Goal: Information Seeking & Learning: Understand process/instructions

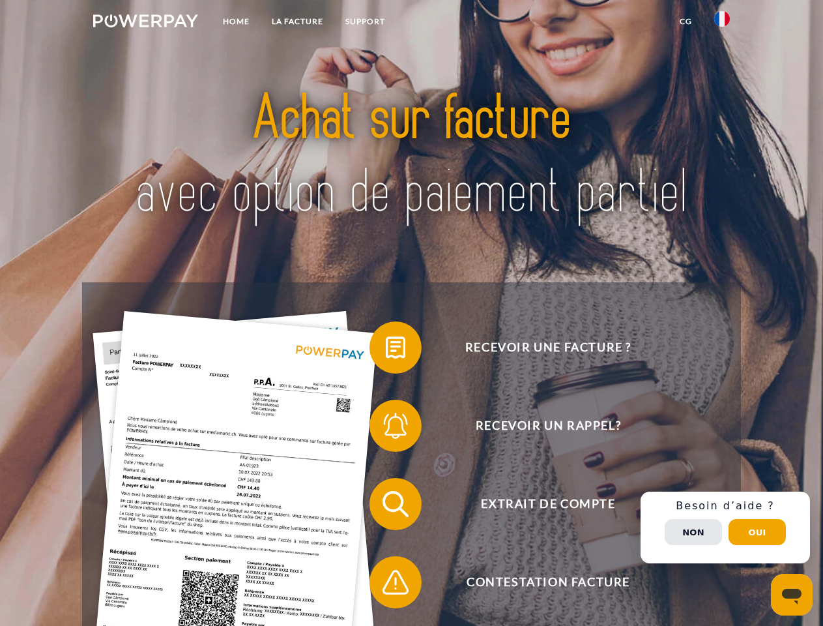
click at [145, 23] on img at bounding box center [145, 20] width 105 height 13
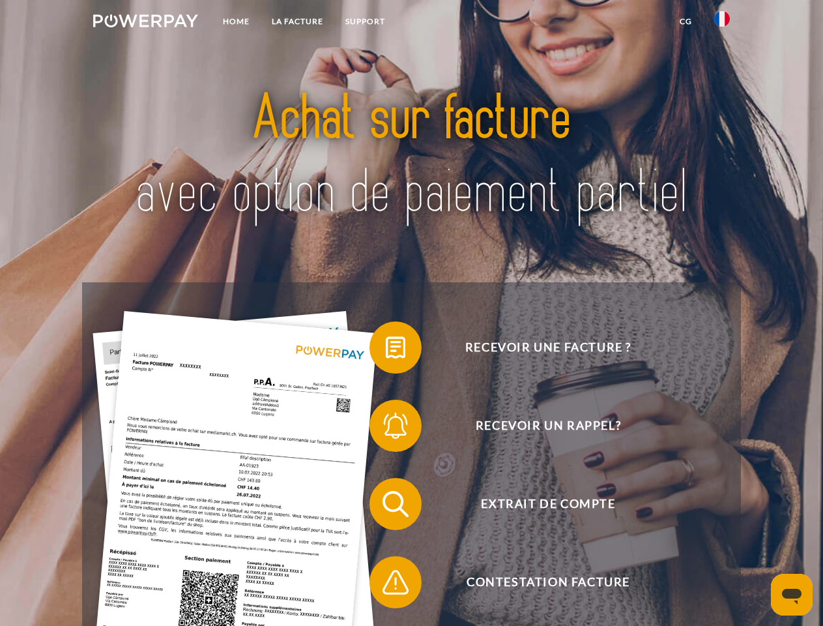
click at [722, 23] on img at bounding box center [723, 19] width 16 height 16
click at [686, 22] on link "CG" at bounding box center [686, 21] width 35 height 23
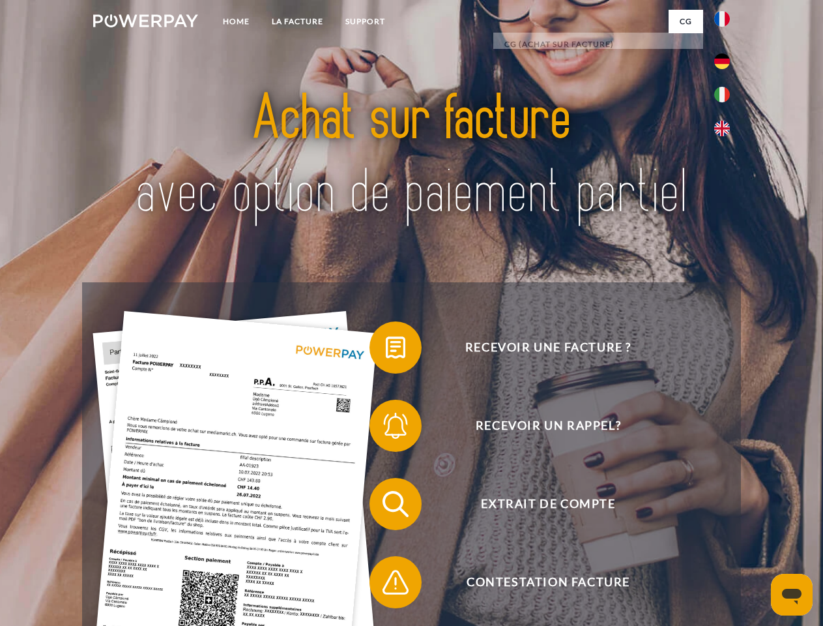
click at [386, 350] on span at bounding box center [376, 347] width 65 height 65
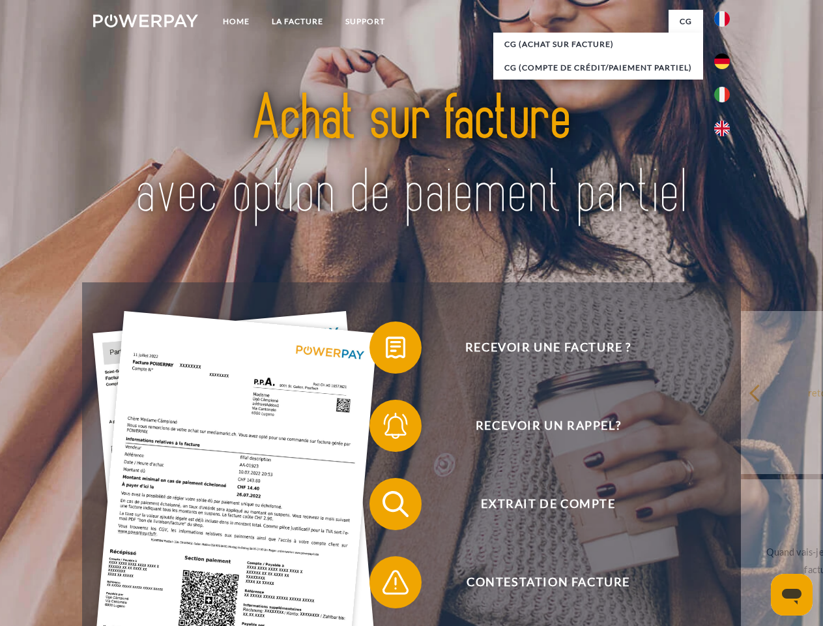
click at [386, 428] on span at bounding box center [376, 425] width 65 height 65
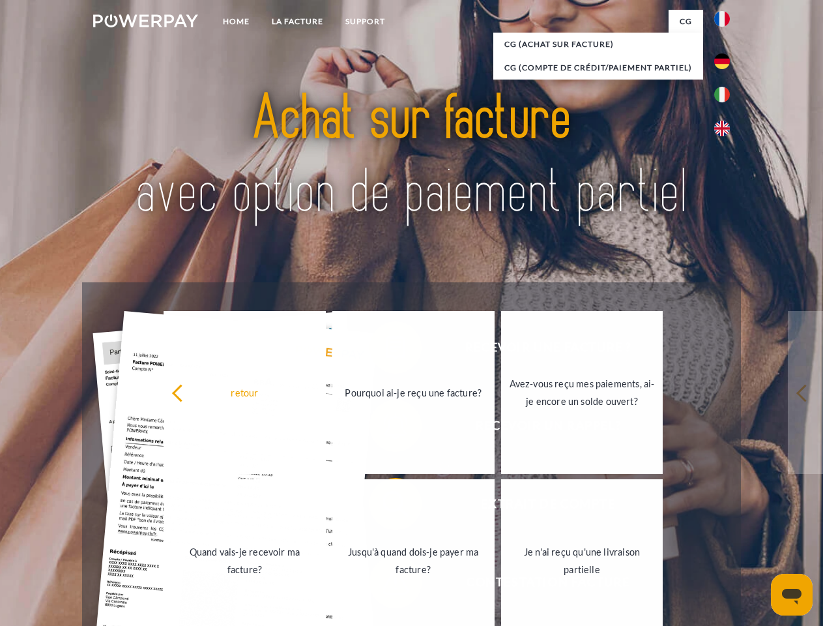
click at [386, 507] on link "Jusqu'à quand dois-je payer ma facture?" at bounding box center [414, 560] width 162 height 163
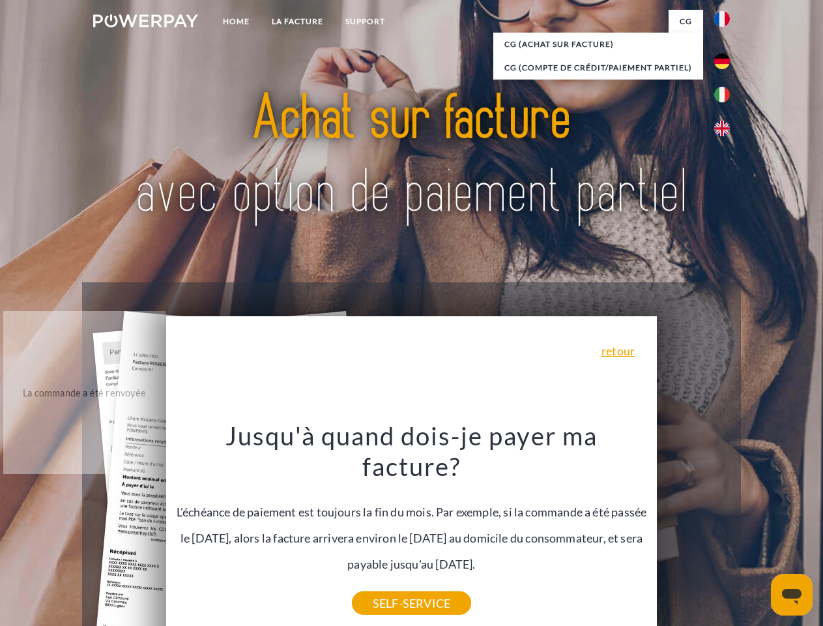
click at [386, 585] on div "Jusqu'à quand dois-je payer ma facture? L'échéance de paiement est toujours la …" at bounding box center [412, 511] width 476 height 183
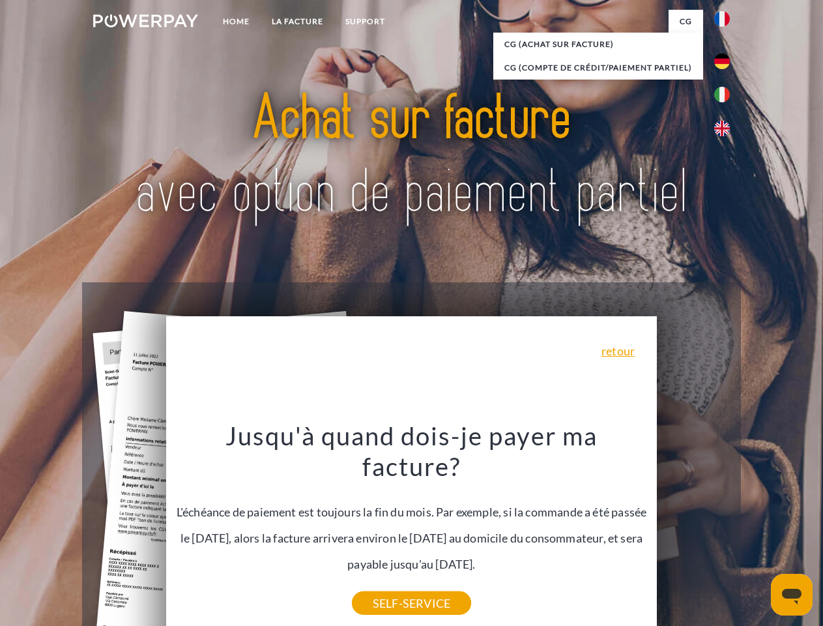
click at [726, 527] on div "Recevoir une facture ? Recevoir un rappel? Extrait de compte retour" at bounding box center [411, 543] width 659 height 522
click at [694, 530] on span "Extrait de compte" at bounding box center [548, 504] width 319 height 52
click at [758, 532] on header "Home LA FACTURE Support" at bounding box center [411, 450] width 823 height 900
